Goal: Ask a question: Seek information or help from site administrators or community

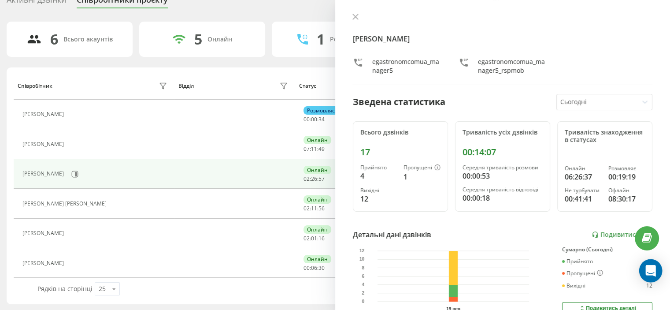
click at [645, 265] on icon "Open Intercom Messenger" at bounding box center [650, 270] width 11 height 11
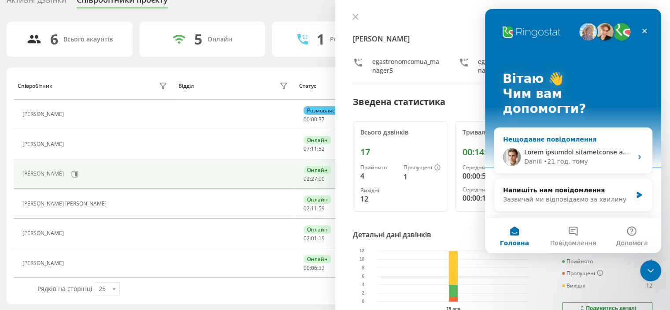
click at [571, 157] on div "• 21 год. тому" at bounding box center [565, 161] width 44 height 9
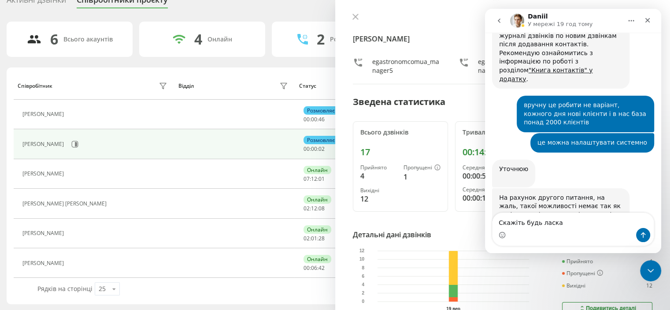
scroll to position [8373, 0]
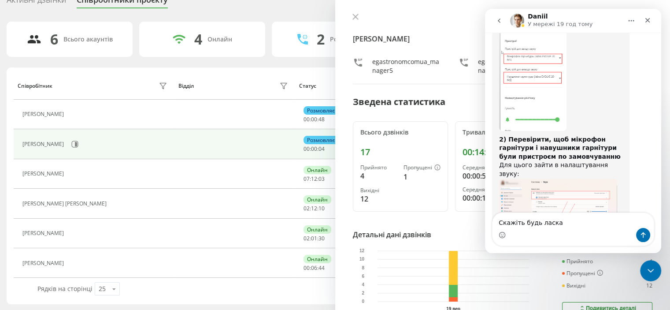
drag, startPoint x: 558, startPoint y: 224, endPoint x: 557, endPoint y: 219, distance: 4.6
click at [557, 219] on textarea "Скажіть будь ласка" at bounding box center [572, 220] width 161 height 15
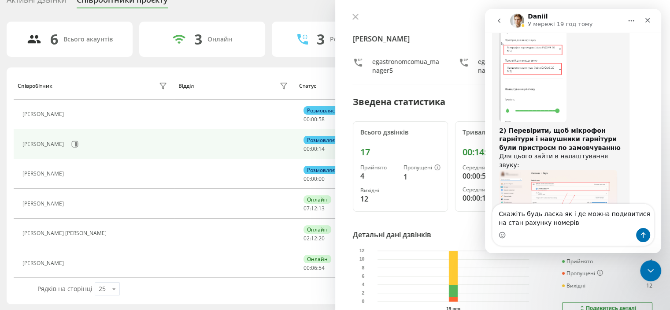
type textarea "Скажіть будь ласка як і де можна подивитися на стан рахунку номерів ?"
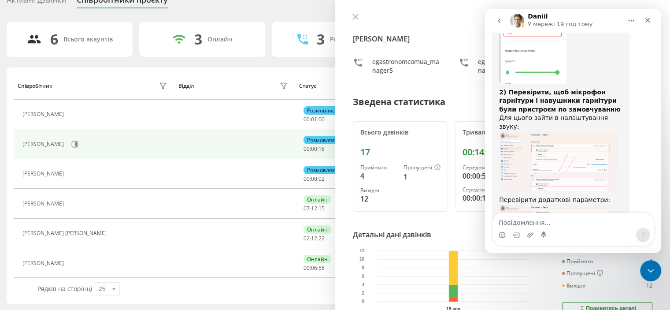
click at [289, 65] on div "6 Всього акаунтів 3 Онлайн 3 Розмовляють 0 Не турбувати 0 Офлайн Співробітник В…" at bounding box center [335, 163] width 657 height 282
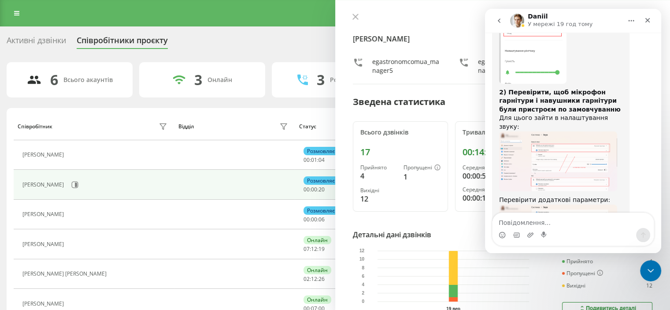
click at [7, 7] on div "Реферальна програма Налаштування профілю Вихід" at bounding box center [335, 13] width 670 height 26
click at [18, 13] on icon at bounding box center [16, 13] width 5 height 6
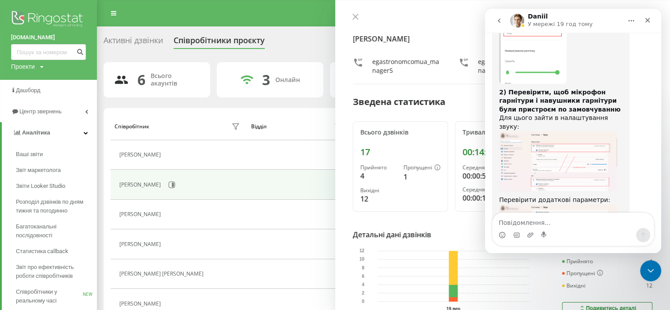
click at [147, 42] on div "Активні дзвінки" at bounding box center [132, 43] width 59 height 14
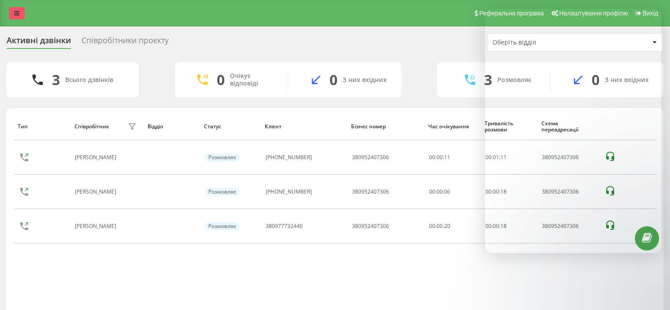
click at [15, 12] on icon at bounding box center [16, 13] width 5 height 6
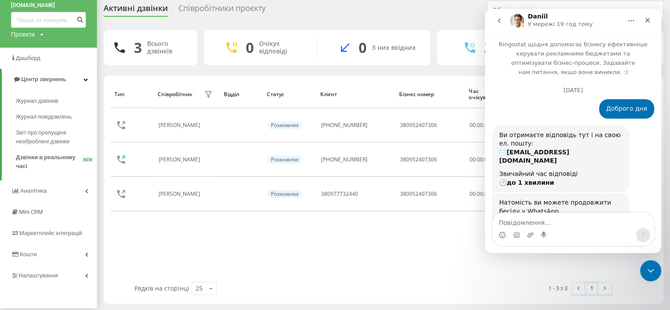
scroll to position [8420, 0]
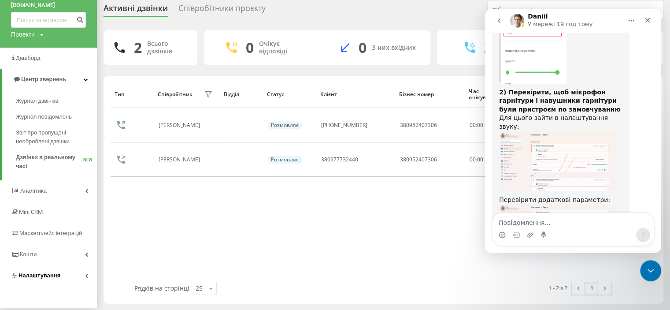
click at [56, 269] on link "Налаштування" at bounding box center [48, 275] width 97 height 21
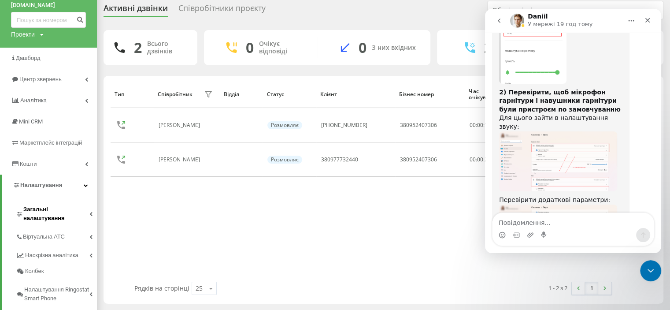
click at [66, 213] on span "Загальні налаштування" at bounding box center [56, 214] width 66 height 18
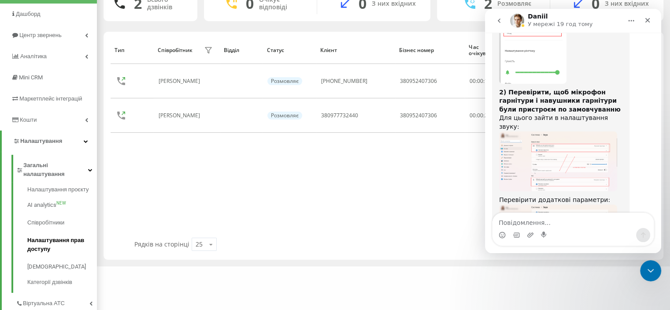
scroll to position [120, 0]
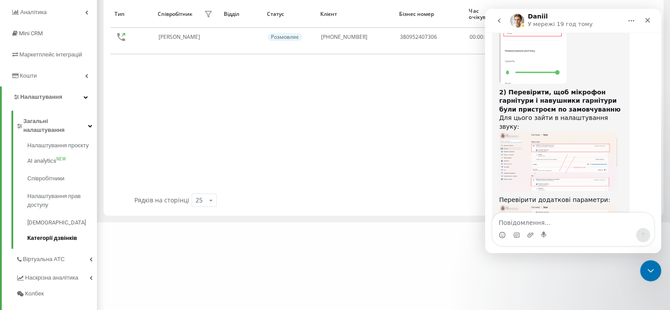
click at [62, 233] on span "Категорії дзвінків" at bounding box center [52, 237] width 50 height 9
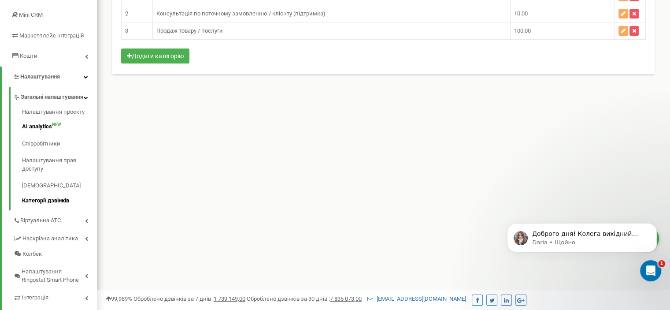
scroll to position [174, 0]
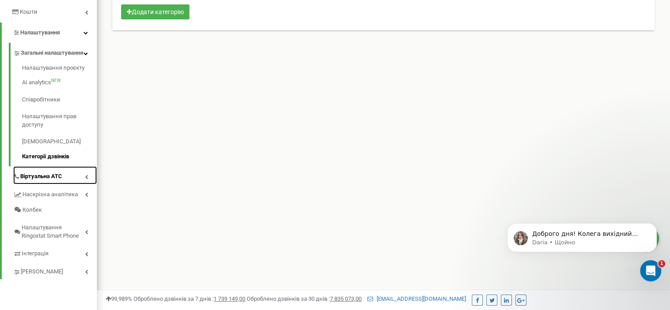
click at [78, 183] on link "Віртуальна АТС" at bounding box center [55, 175] width 84 height 18
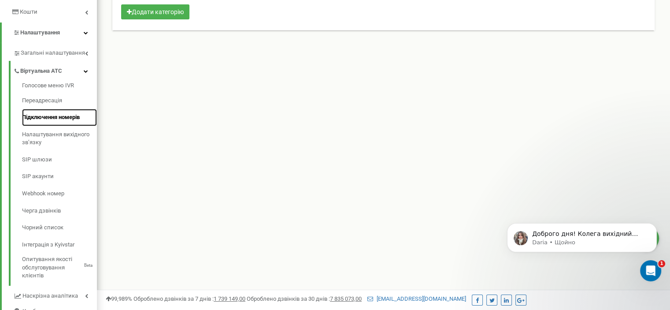
click at [67, 123] on link "Підключення номерів" at bounding box center [59, 117] width 75 height 17
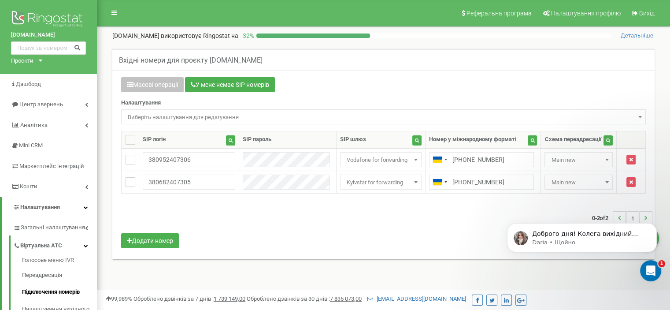
click at [631, 34] on span "Детальніше" at bounding box center [636, 35] width 33 height 7
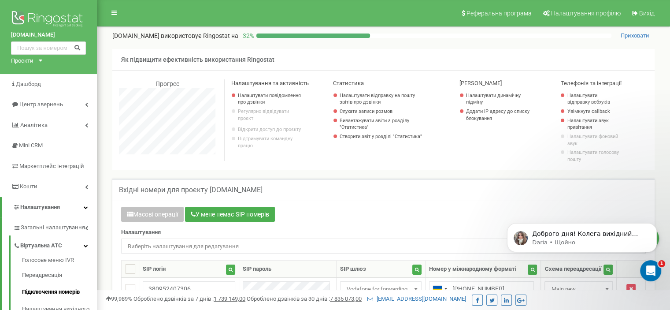
scroll to position [528, 572]
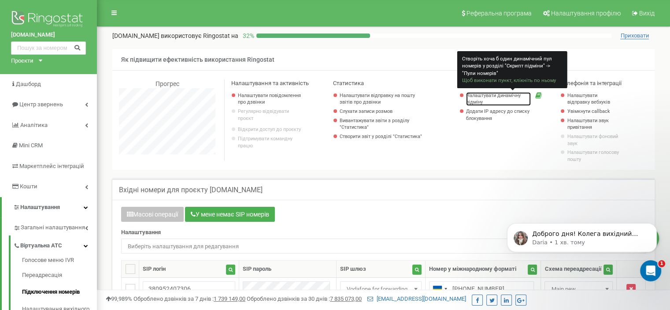
click at [515, 93] on link "Налаштувати динамічну підміну" at bounding box center [498, 99] width 65 height 14
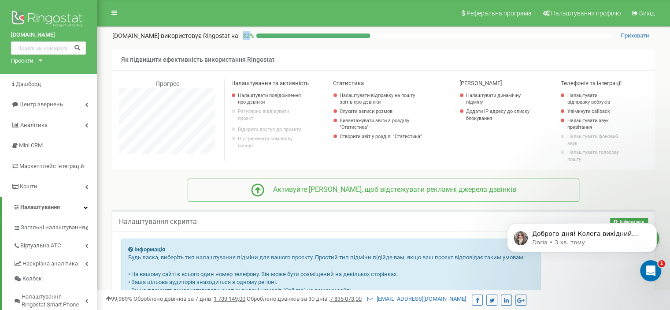
drag, startPoint x: 255, startPoint y: 35, endPoint x: 249, endPoint y: 38, distance: 7.5
click at [249, 38] on p "32 %" at bounding box center [247, 35] width 18 height 9
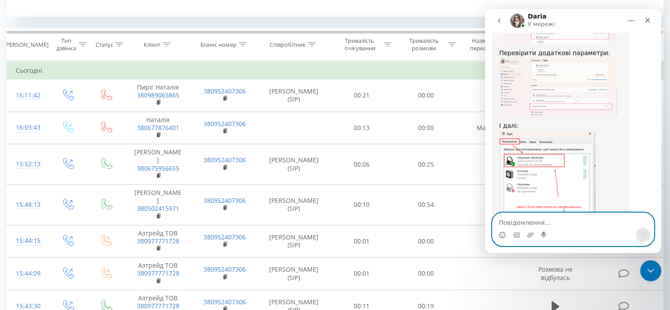
scroll to position [308, 0]
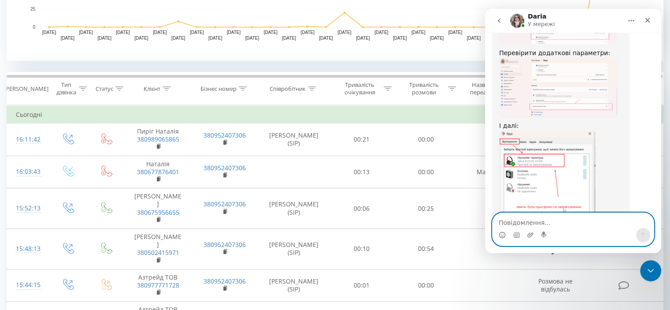
click at [581, 222] on textarea "Повідомлення..." at bounding box center [572, 220] width 161 height 15
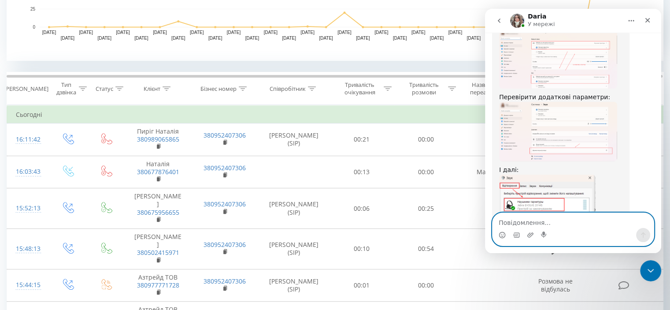
scroll to position [8567, 0]
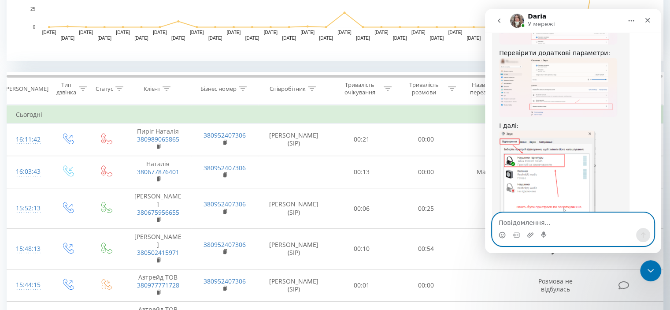
click at [541, 220] on textarea "Повідомлення..." at bounding box center [572, 220] width 161 height 15
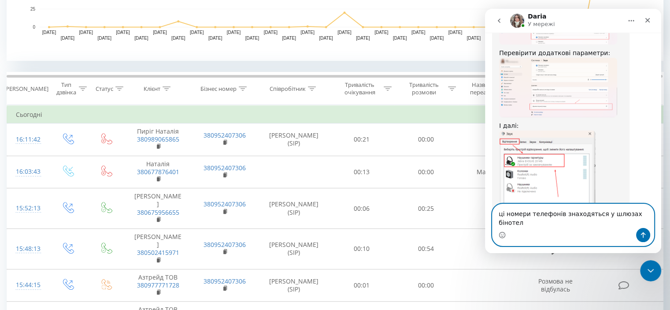
type textarea "ці номери телефонів знаходяться у шлюзах бінотел"
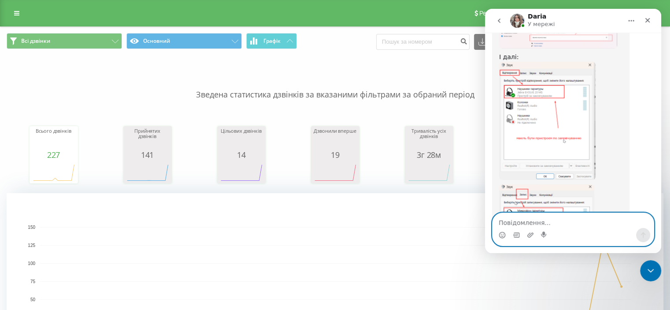
scroll to position [8663, 0]
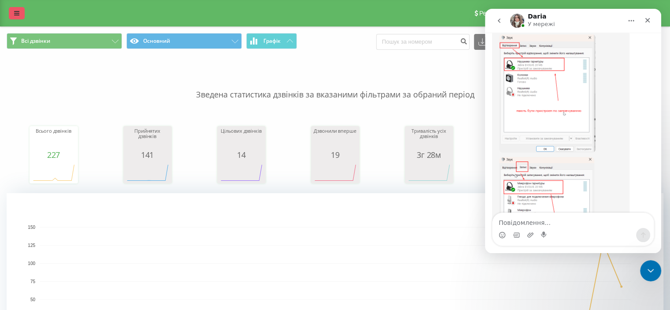
click at [18, 15] on icon at bounding box center [16, 13] width 5 height 6
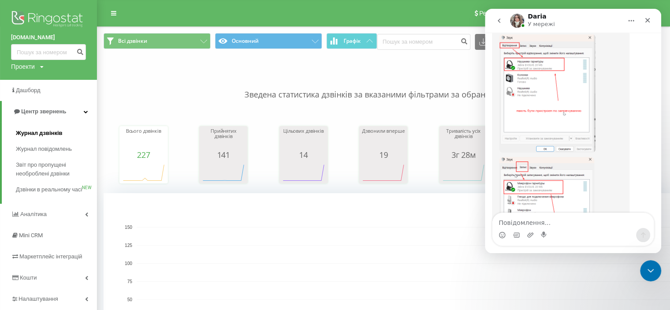
click at [41, 133] on span "Журнал дзвінків" at bounding box center [39, 133] width 47 height 9
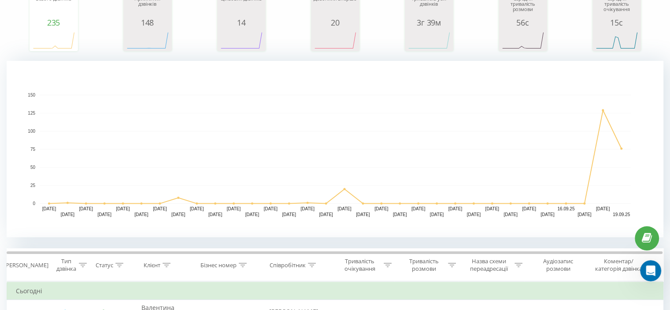
scroll to position [44, 0]
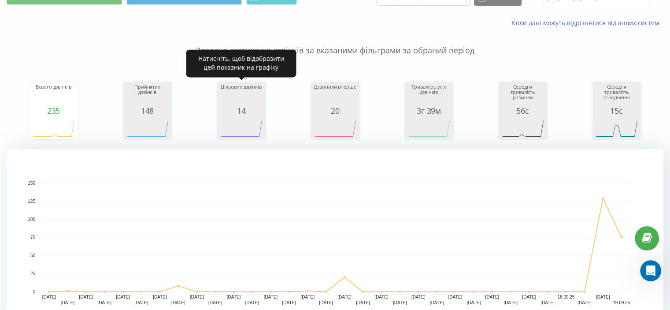
click at [145, 125] on rect "A chart." at bounding box center [147, 128] width 44 height 16
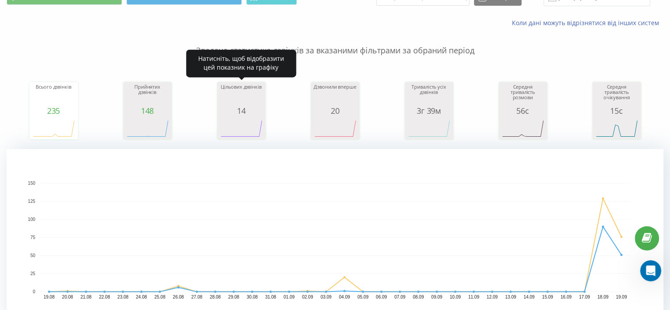
click at [241, 121] on rect "A chart." at bounding box center [241, 128] width 44 height 16
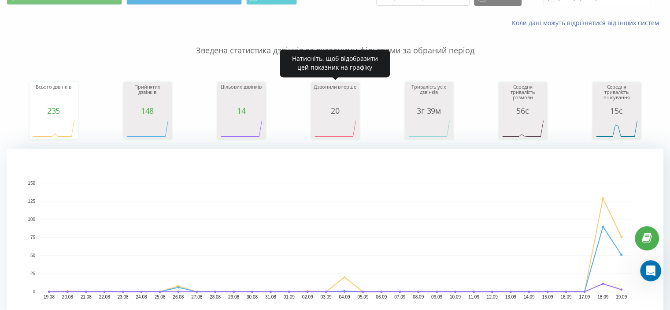
click at [332, 111] on div "20" at bounding box center [335, 110] width 44 height 9
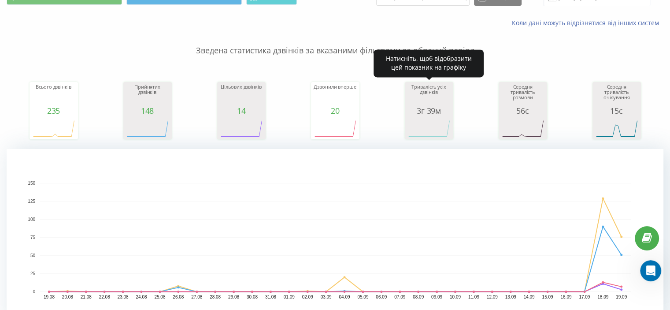
click at [415, 103] on div "Тривалість усіх дзвінків" at bounding box center [429, 95] width 44 height 22
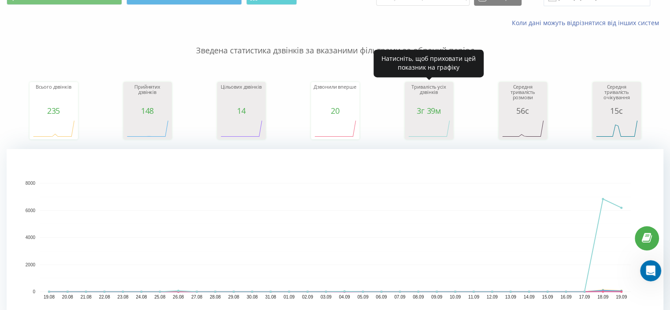
click at [434, 121] on rect "A chart." at bounding box center [429, 128] width 44 height 16
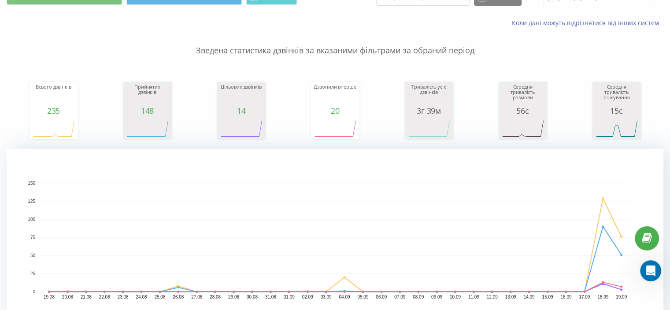
scroll to position [0, 0]
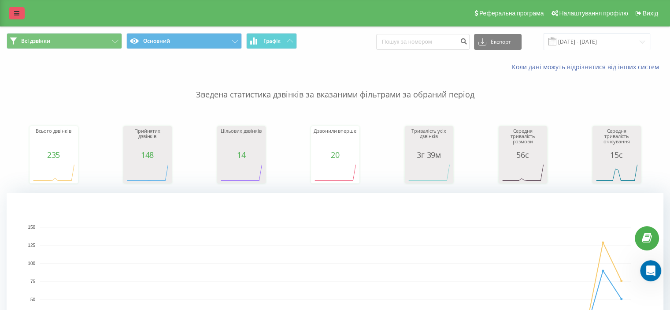
click at [11, 14] on link at bounding box center [17, 13] width 16 height 12
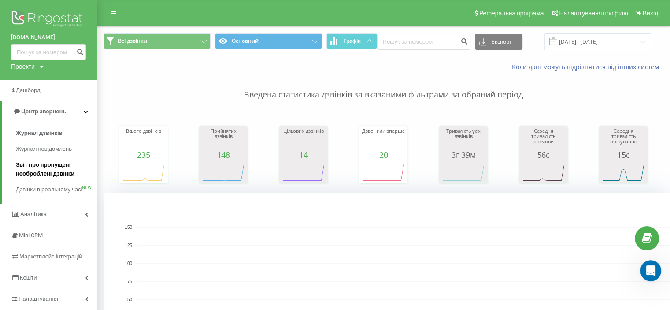
click at [51, 173] on span "Звіт про пропущені необроблені дзвінки" at bounding box center [54, 169] width 77 height 18
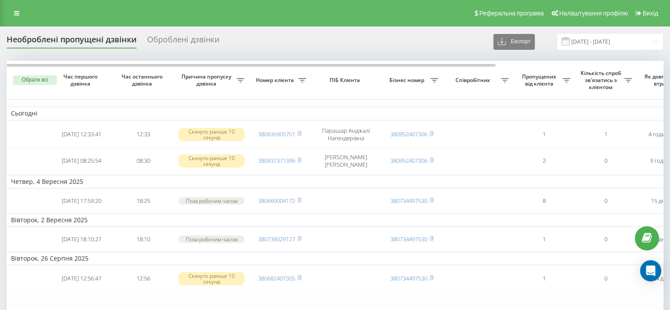
click at [161, 39] on div "Оброблені дзвінки" at bounding box center [183, 42] width 72 height 14
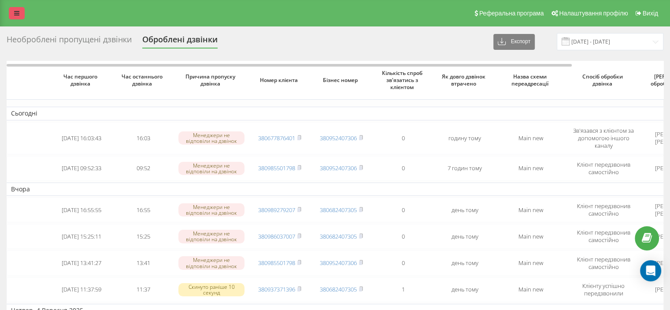
click at [12, 13] on link at bounding box center [17, 13] width 16 height 12
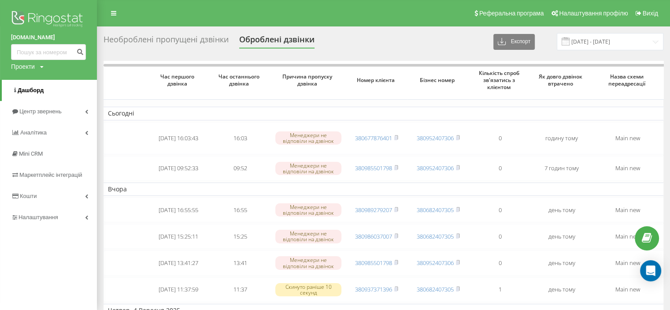
click at [42, 92] on span "Дашборд" at bounding box center [31, 90] width 26 height 7
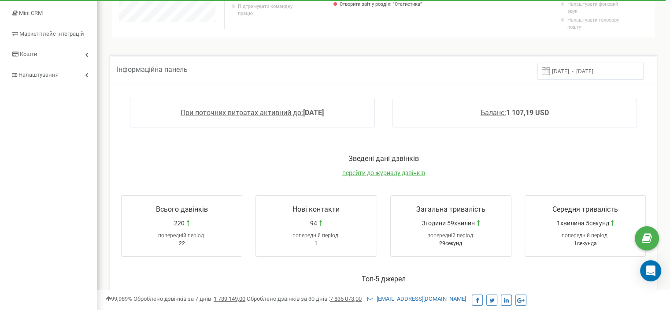
click at [588, 72] on input "[DATE] - [DATE]" at bounding box center [590, 71] width 106 height 17
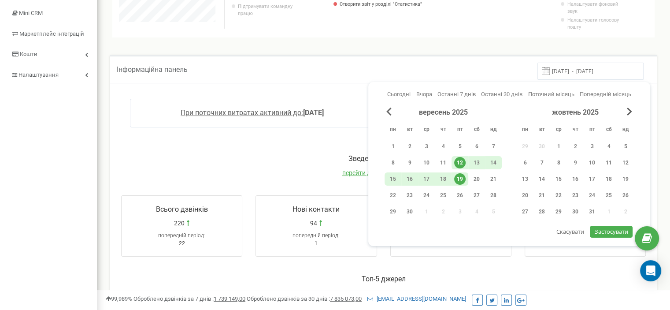
click at [458, 177] on div "19" at bounding box center [459, 178] width 11 height 11
click at [609, 227] on span "Застосувати" at bounding box center [610, 231] width 33 height 8
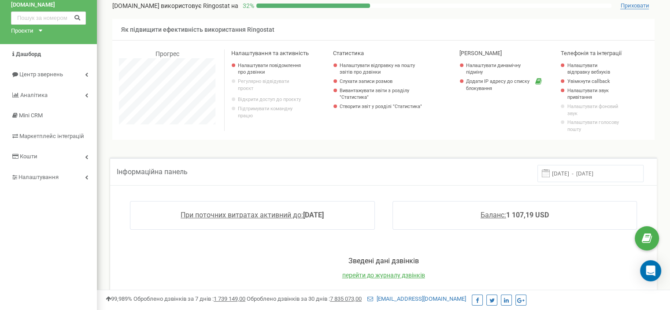
scroll to position [44, 0]
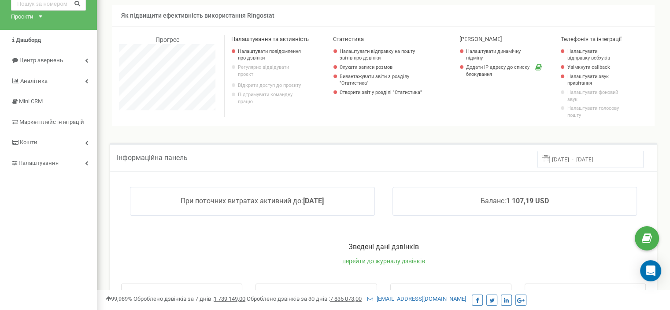
click at [568, 159] on input "[DATE] - [DATE]" at bounding box center [590, 159] width 106 height 17
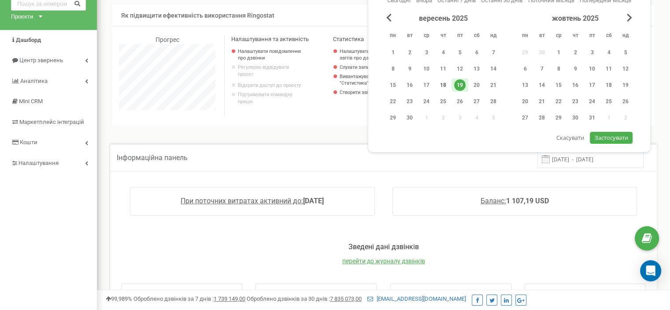
click at [447, 86] on div "18" at bounding box center [442, 84] width 11 height 11
click at [604, 139] on span "Застосувати" at bounding box center [610, 137] width 33 height 8
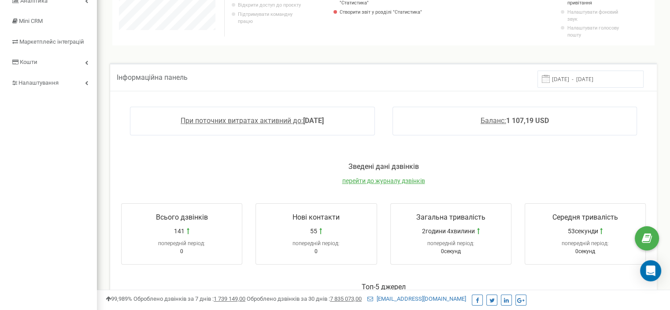
scroll to position [98, 0]
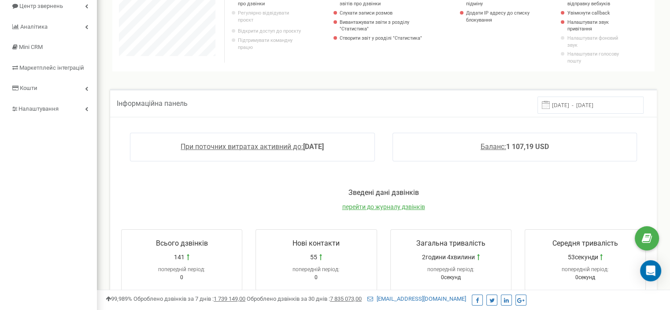
click at [572, 100] on input "[DATE] - [DATE]" at bounding box center [590, 104] width 106 height 17
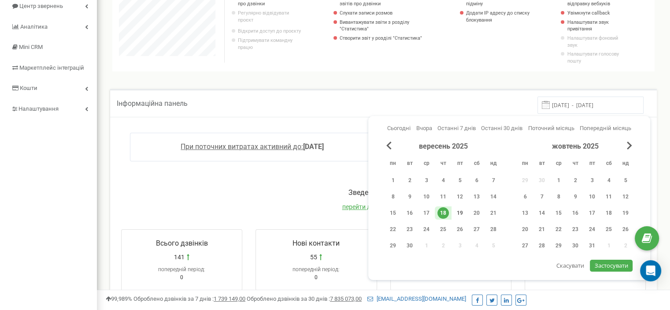
click at [462, 214] on div "19" at bounding box center [459, 212] width 11 height 11
click at [593, 266] on button "Застосувати" at bounding box center [611, 265] width 42 height 12
type input "[DATE] - [DATE]"
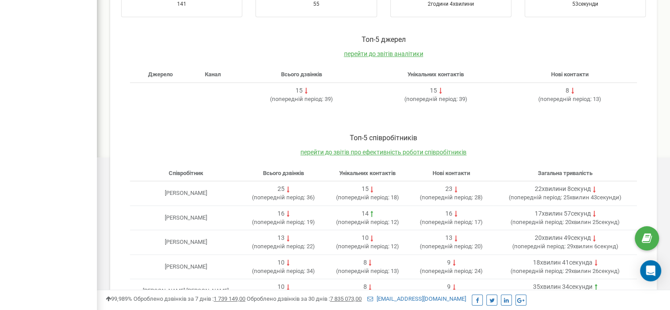
scroll to position [400, 0]
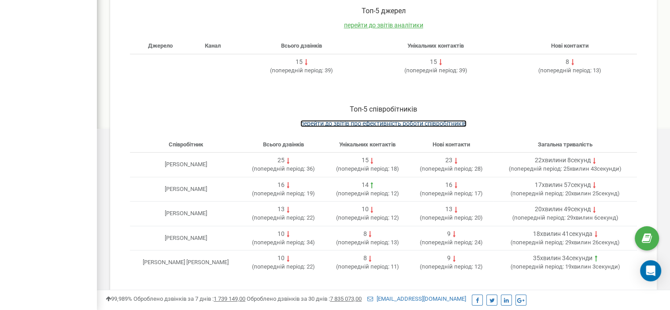
click at [437, 124] on span "перейти до звітів про ефективність роботи співробітників" at bounding box center [383, 123] width 166 height 7
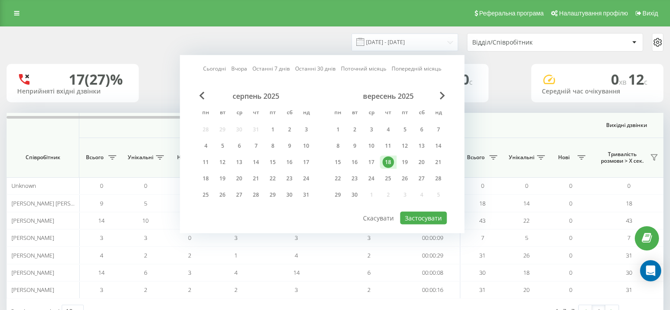
click at [408, 159] on div "19" at bounding box center [404, 161] width 11 height 11
click at [424, 214] on button "Застосувати" at bounding box center [423, 217] width 47 height 13
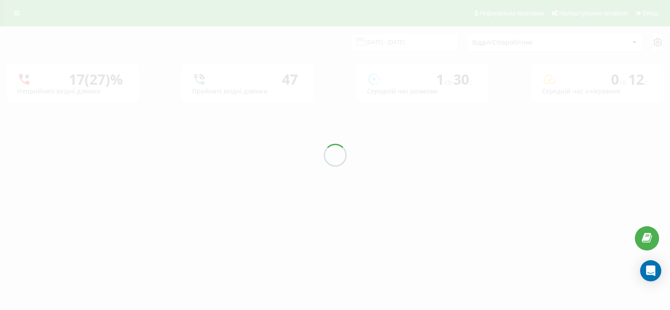
type input "18.09.2025 - 19.09.2025"
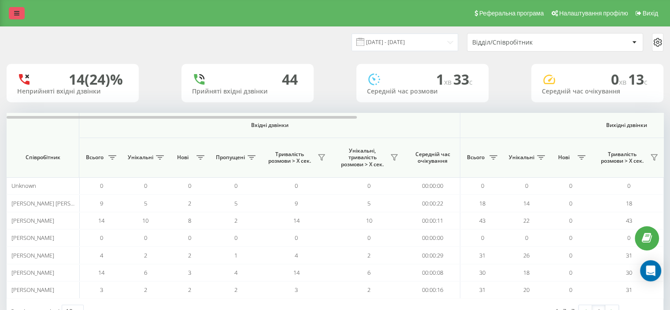
click at [19, 17] on link at bounding box center [17, 13] width 16 height 12
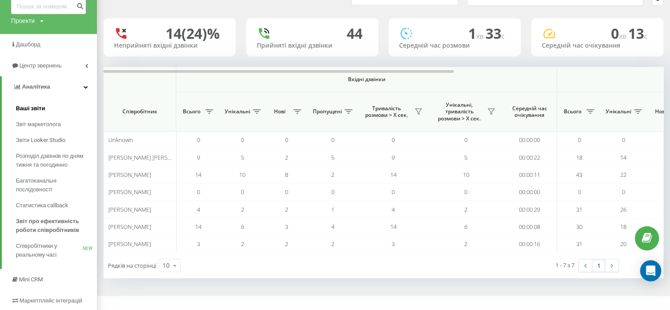
scroll to position [67, 0]
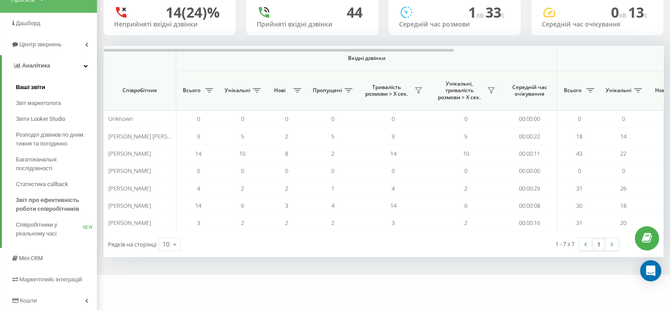
click at [45, 89] on link "Ваші звіти" at bounding box center [56, 87] width 81 height 16
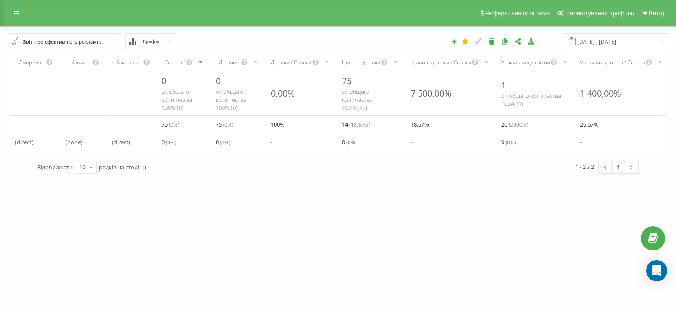
click at [105, 48] on input "text" at bounding box center [64, 41] width 114 height 16
click at [199, 41] on div "Звіт про ефективність рекламних кампаній Браузер відвідувачів За сторінкою вихо…" at bounding box center [126, 41] width 253 height 17
click at [165, 42] on button "Графік" at bounding box center [150, 41] width 51 height 17
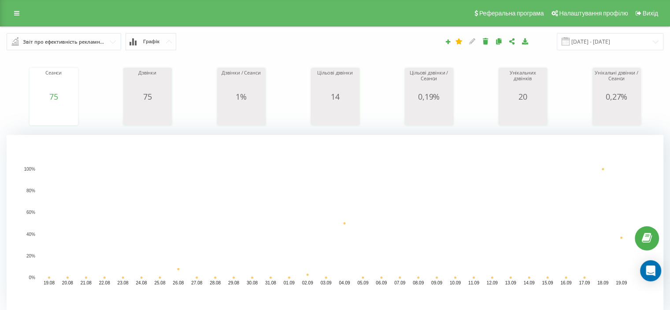
click at [157, 41] on span "Графік" at bounding box center [151, 42] width 16 height 6
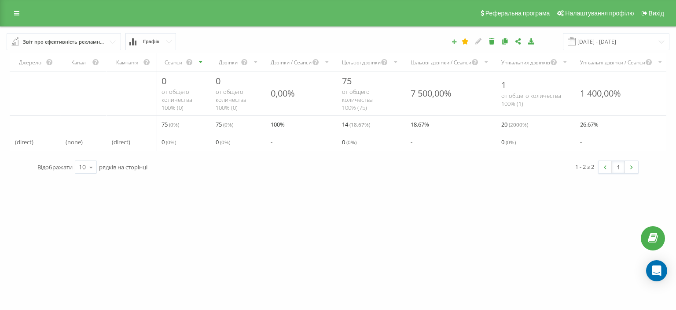
click at [457, 42] on icon at bounding box center [454, 41] width 6 height 5
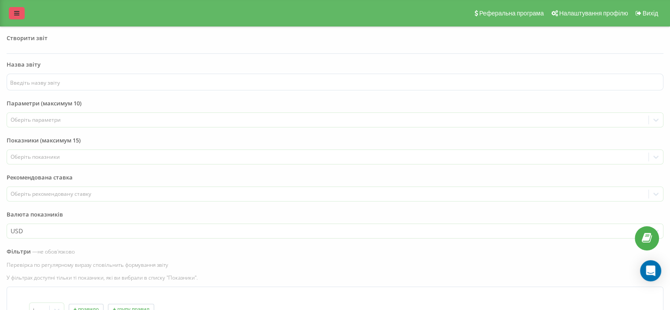
click at [12, 10] on link at bounding box center [17, 13] width 16 height 12
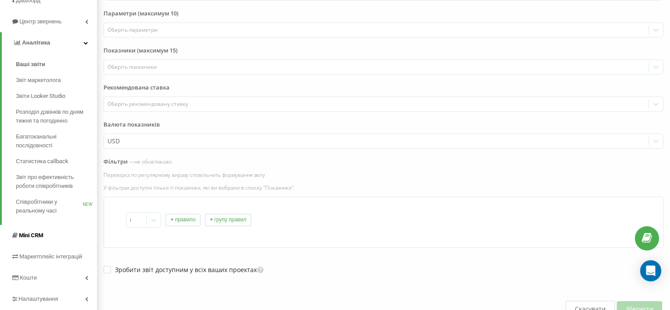
scroll to position [136, 0]
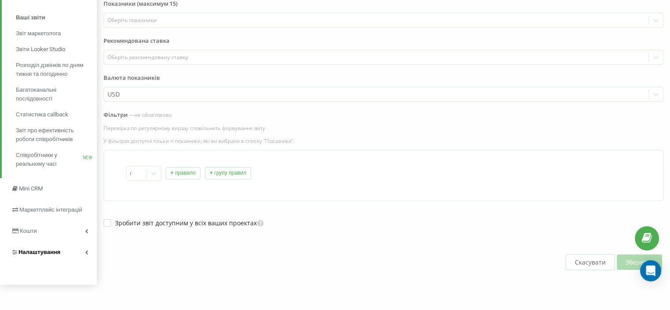
click at [79, 251] on link "Налаштування" at bounding box center [48, 251] width 97 height 21
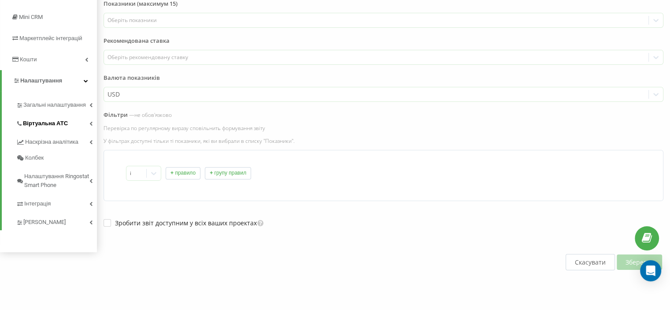
click at [77, 125] on link "Віртуальна АТС" at bounding box center [56, 122] width 81 height 18
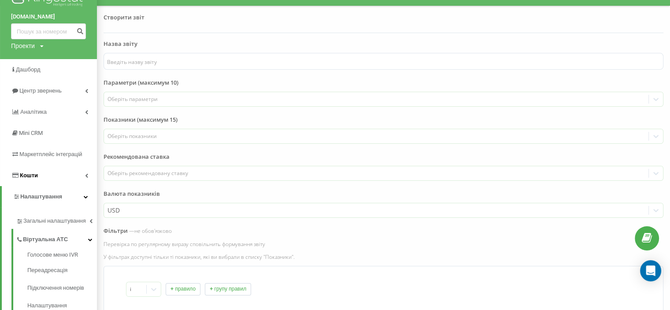
scroll to position [4, 0]
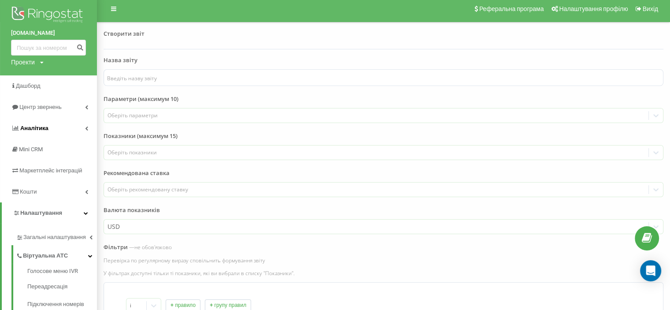
click at [47, 125] on span "Аналiтика" at bounding box center [34, 128] width 28 height 7
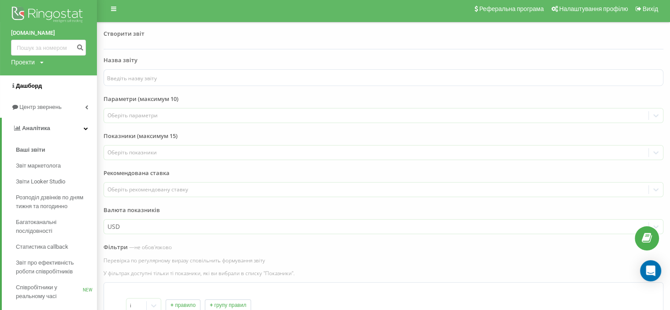
click at [35, 86] on span "Дашборд" at bounding box center [29, 85] width 26 height 7
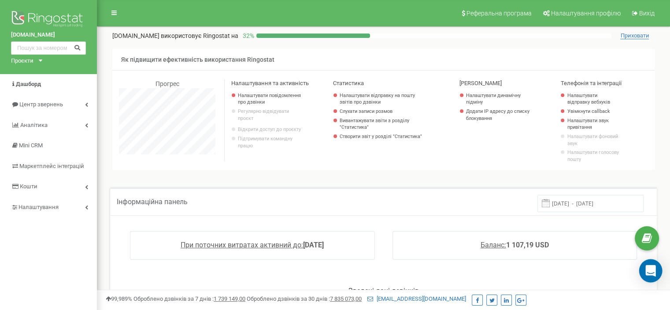
click at [655, 265] on icon "Open Intercom Messenger" at bounding box center [650, 270] width 11 height 11
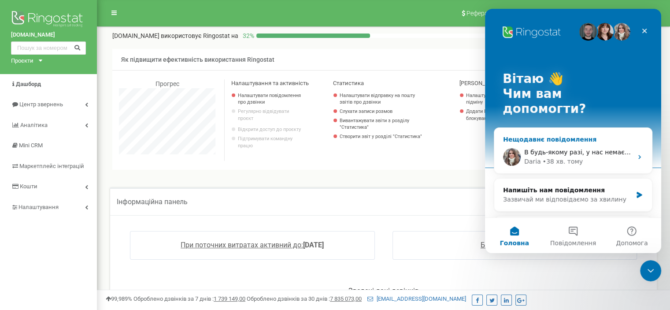
click at [572, 157] on div "• 38 хв. тому" at bounding box center [562, 161] width 41 height 9
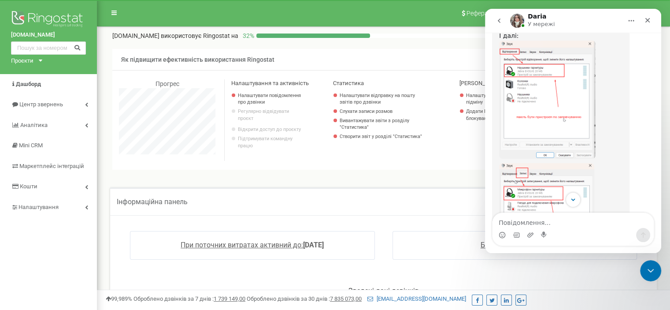
scroll to position [8663, 0]
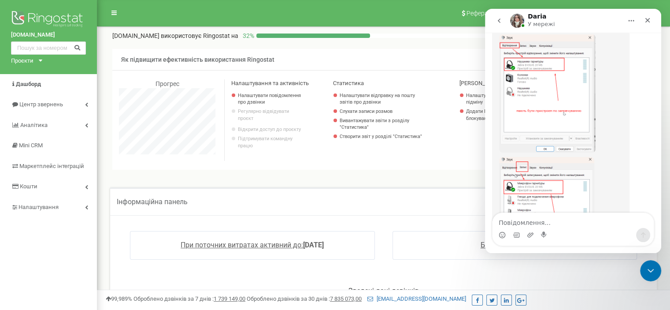
click at [537, 214] on textarea "Повідомлення..." at bounding box center [572, 220] width 161 height 15
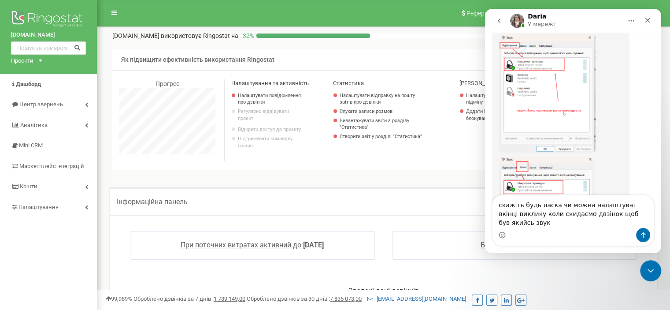
type textarea "скажіть будь ласка чи можна налаштуват вкінці виклику коли скидаємо двзінок щоб…"
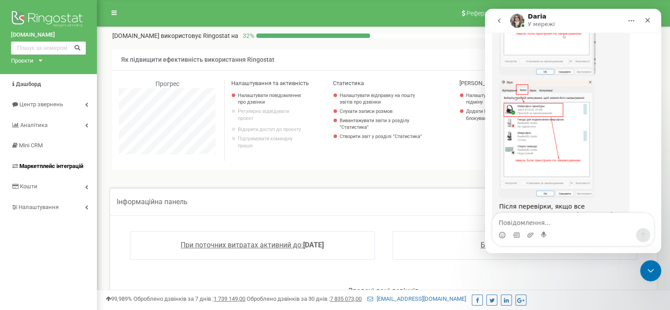
scroll to position [8758, 0]
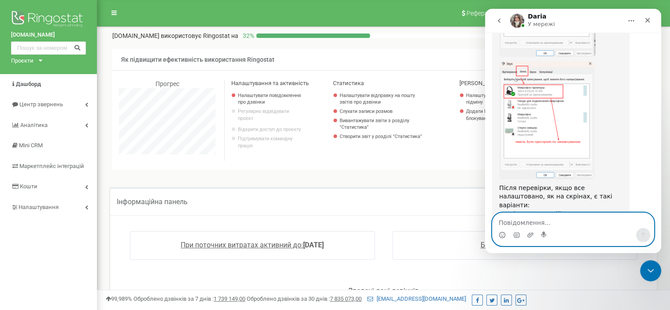
click at [611, 226] on textarea "Повідомлення..." at bounding box center [572, 220] width 161 height 15
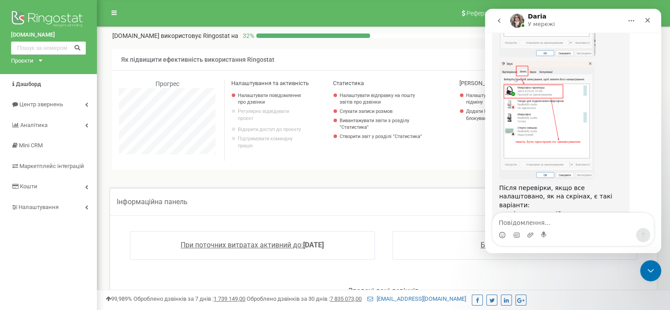
drag, startPoint x: 633, startPoint y: 193, endPoint x: 566, endPoint y: 221, distance: 72.4
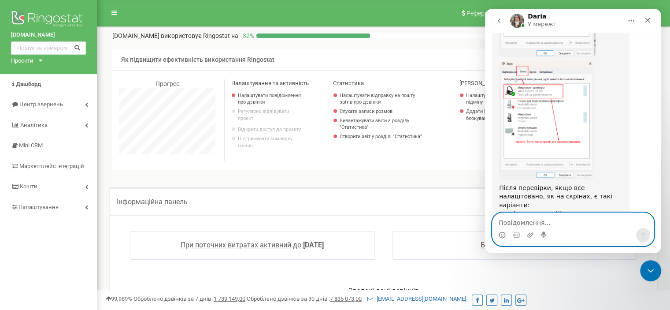
click at [568, 223] on textarea "Повідомлення..." at bounding box center [572, 220] width 161 height 15
click at [609, 220] on textarea "Повідомлення..." at bounding box center [572, 220] width 161 height 15
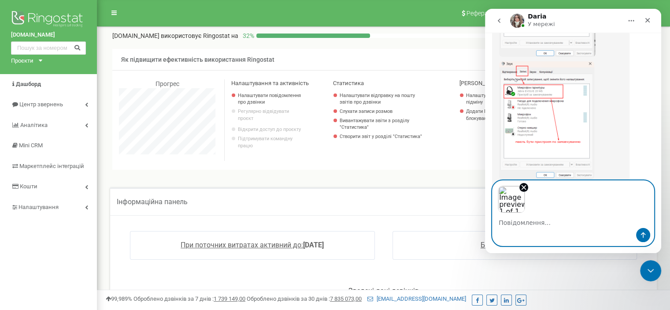
scroll to position [8790, 0]
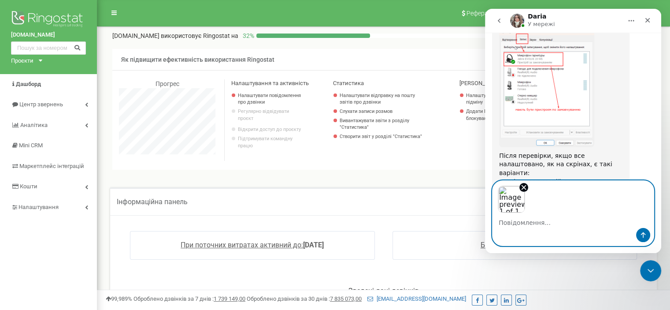
click at [608, 221] on textarea "Повідомлення..." at bounding box center [572, 220] width 161 height 15
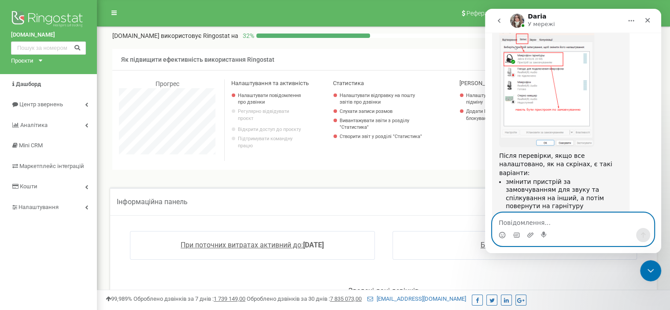
scroll to position [8789, 0]
click at [605, 223] on textarea "Повідомлення..." at bounding box center [572, 220] width 161 height 15
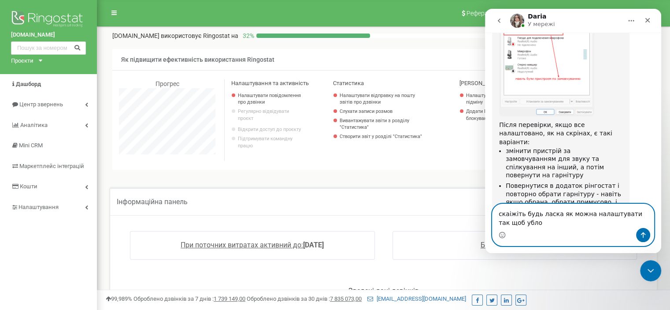
scroll to position [8822, 0]
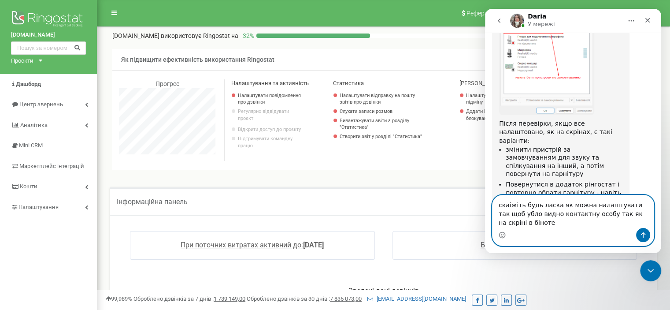
type textarea "скаіжіть будь ласка як можна налаштувати так щоб убло видно контактну особу так…"
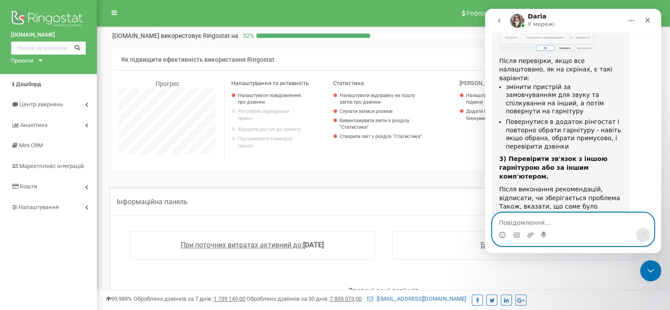
scroll to position [8894, 0]
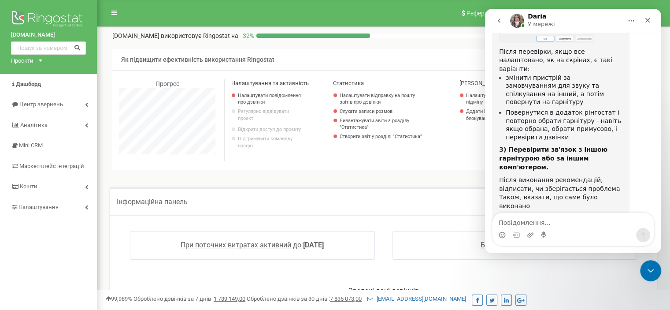
drag, startPoint x: 924, startPoint y: 140, endPoint x: 645, endPoint y: 181, distance: 282.6
click at [63, 100] on link "Центр звернень" at bounding box center [48, 104] width 97 height 21
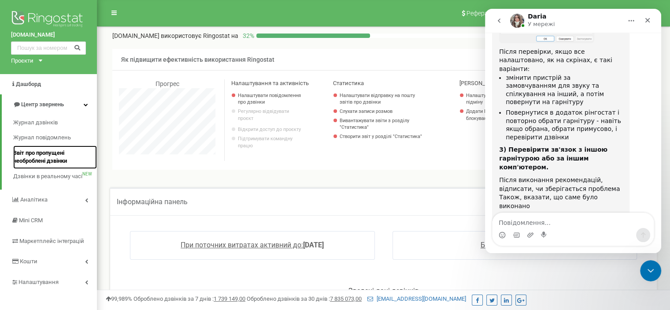
click at [65, 149] on span "Звіт про пропущені необроблені дзвінки" at bounding box center [52, 157] width 79 height 16
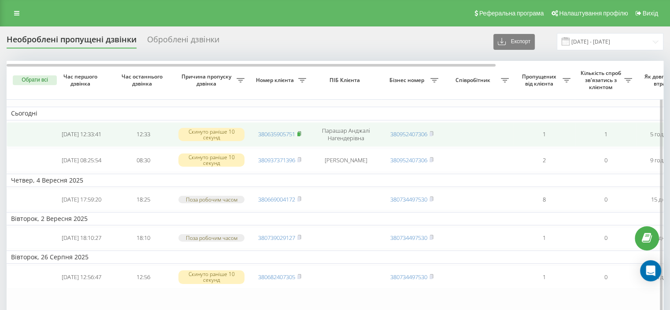
click at [299, 132] on rect at bounding box center [298, 134] width 3 height 4
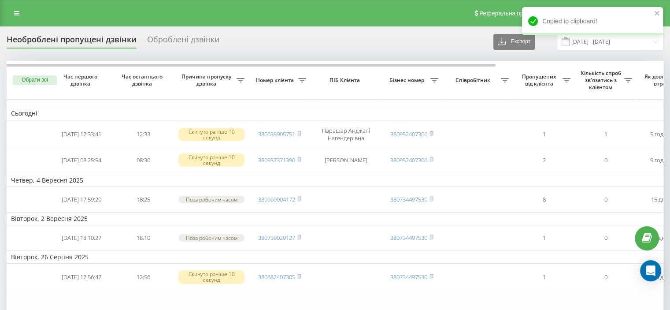
click at [190, 33] on div "Необроблені пропущені дзвінки Оброблені дзвінки Експорт .csv .xlsx 19.08.2025 -…" at bounding box center [335, 41] width 657 height 17
click at [191, 36] on div "Оброблені дзвінки" at bounding box center [183, 42] width 72 height 14
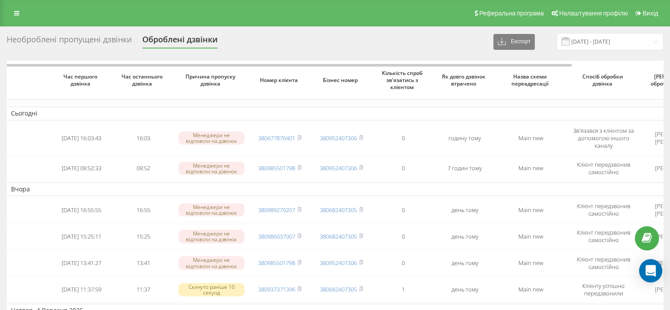
click at [650, 266] on icon "Open Intercom Messenger" at bounding box center [650, 270] width 10 height 11
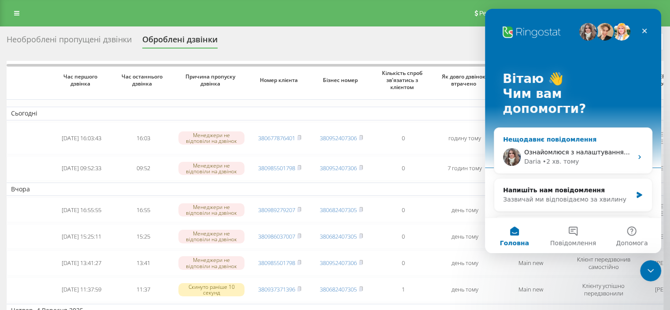
click at [553, 157] on div "• 2 хв. тому" at bounding box center [560, 161] width 37 height 9
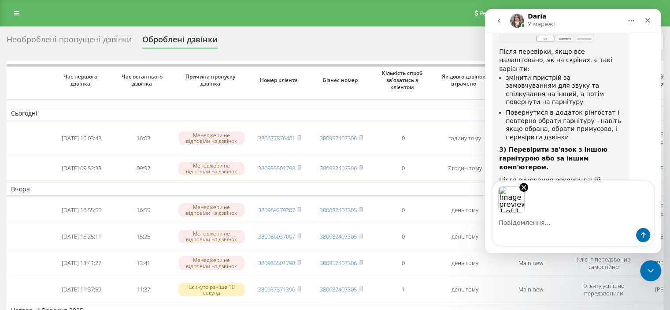
scroll to position [8926, 0]
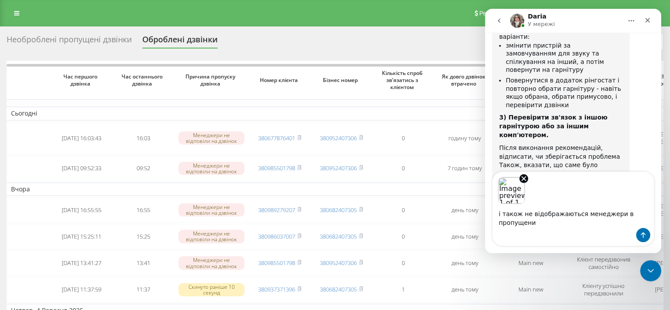
type textarea "і також не відображаються менеджери в пропущених"
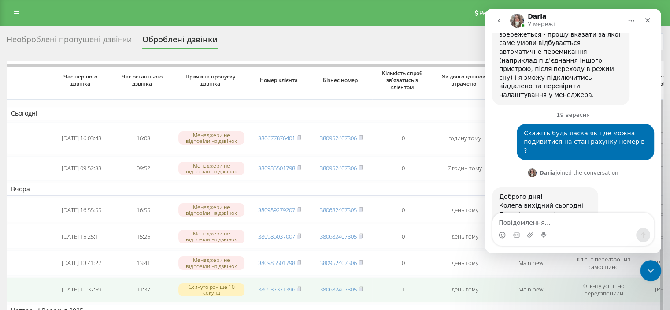
scroll to position [9092, 0]
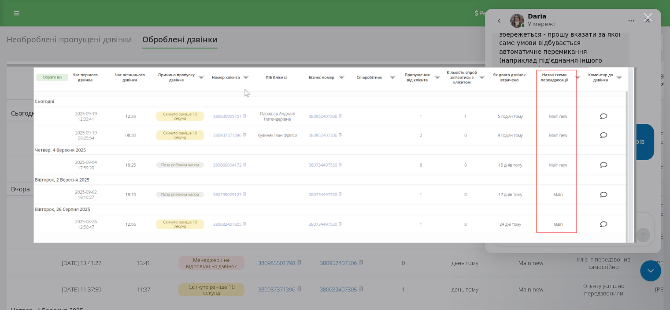
scroll to position [0, 0]
click at [648, 18] on div "Закрити" at bounding box center [648, 17] width 8 height 8
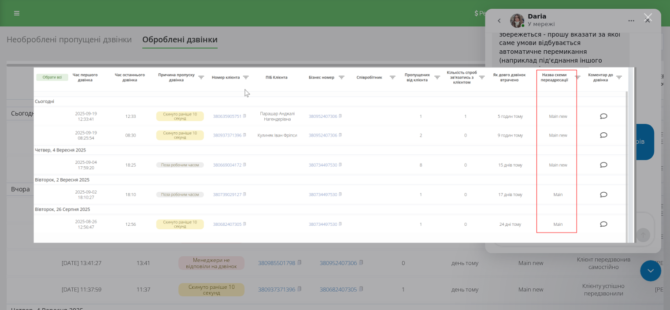
click at [646, 17] on div "Закрити" at bounding box center [648, 17] width 8 height 8
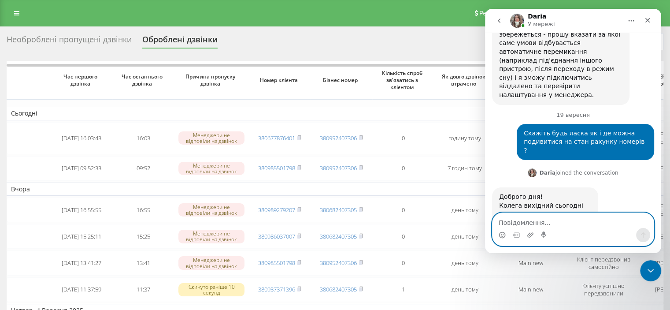
click at [556, 220] on textarea "Повідомлення..." at bounding box center [572, 220] width 161 height 15
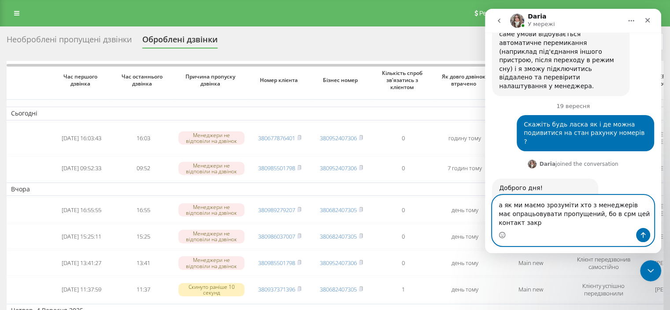
scroll to position [9109, 0]
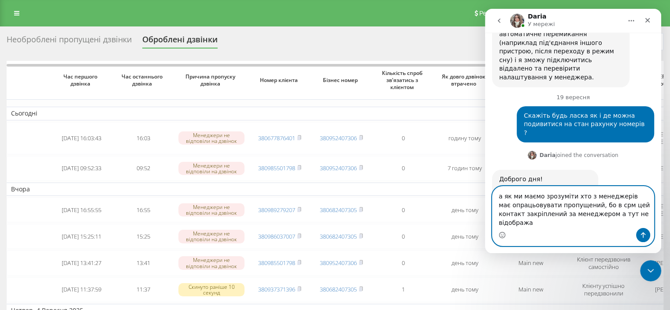
type textarea "а як ми маємо зрозуміти хто з менеджерів має опрацьовувати пропущений, бо в срм…"
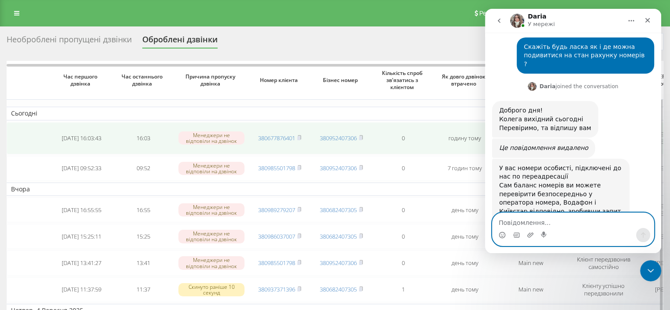
scroll to position [9178, 0]
